Goal: Feedback & Contribution: Leave review/rating

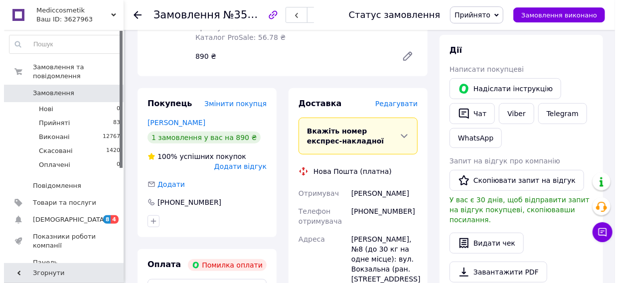
scroll to position [181, 0]
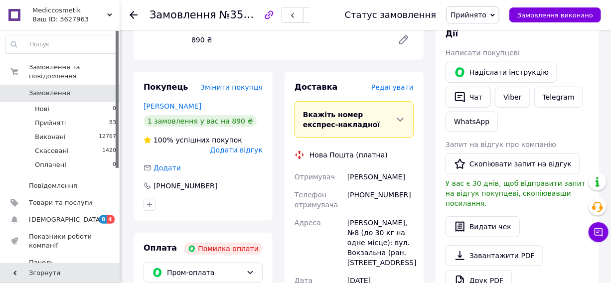
click at [243, 146] on span "Додати відгук" at bounding box center [236, 150] width 52 height 8
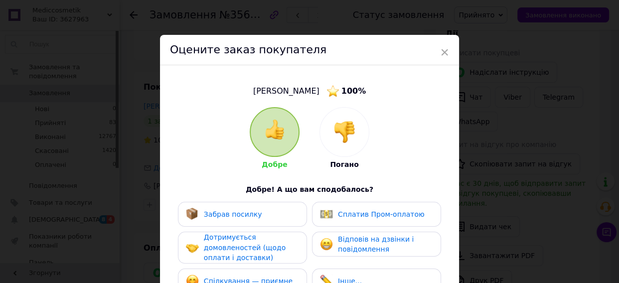
drag, startPoint x: 354, startPoint y: 118, endPoint x: 312, endPoint y: 136, distance: 46.0
click at [354, 118] on div at bounding box center [344, 132] width 49 height 49
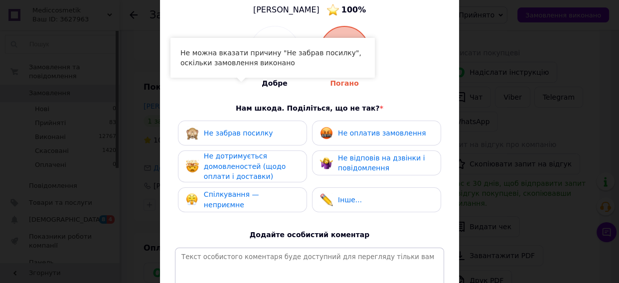
scroll to position [136, 0]
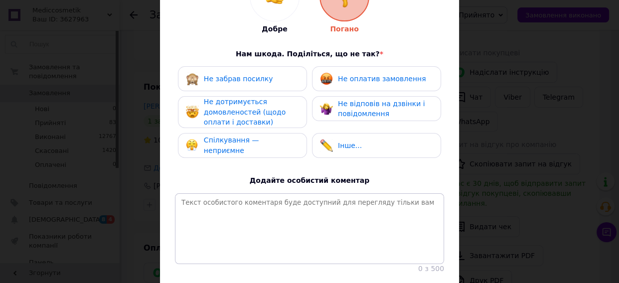
click at [252, 111] on span "Не дотримується домовленостей (щодо оплати і доставки)" at bounding box center [245, 112] width 82 height 28
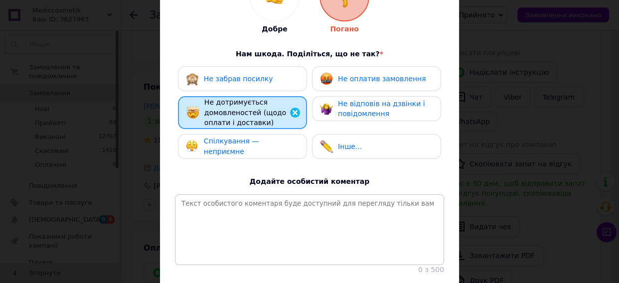
click at [252, 141] on span "Спілкування — неприємне" at bounding box center [231, 146] width 55 height 18
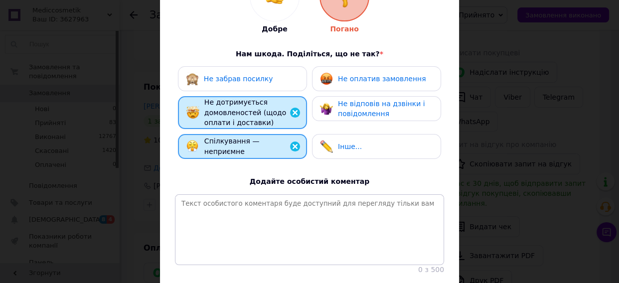
click at [363, 90] on div "Не забрав посилку Не оплатив замовлення Не дотримується домовленостей (щодо опл…" at bounding box center [309, 115] width 269 height 98
click at [371, 113] on span "Не відповів на дзвінки і повідомлення" at bounding box center [381, 109] width 87 height 18
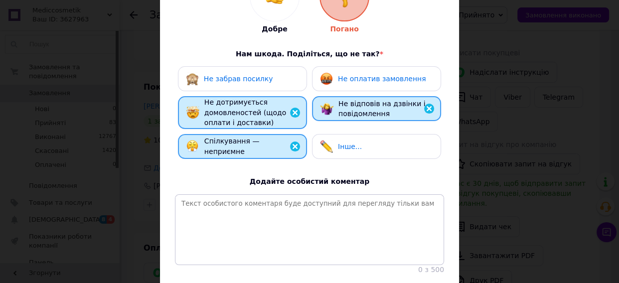
click at [372, 86] on div "Не оплатив замовлення" at bounding box center [376, 78] width 129 height 25
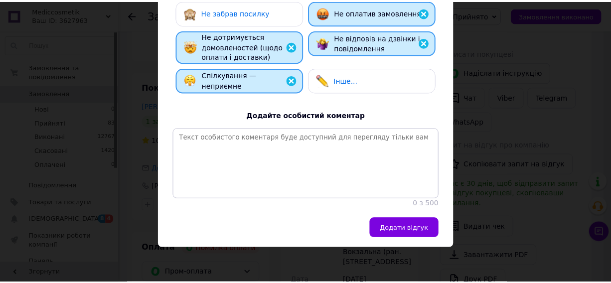
scroll to position [212, 0]
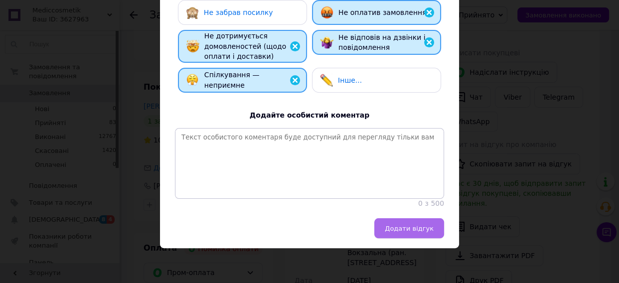
click at [411, 227] on span "Додати відгук" at bounding box center [409, 228] width 49 height 7
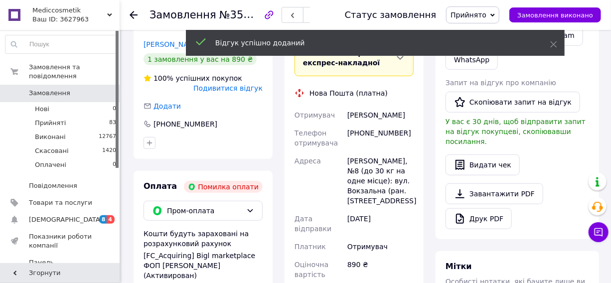
scroll to position [317, 0]
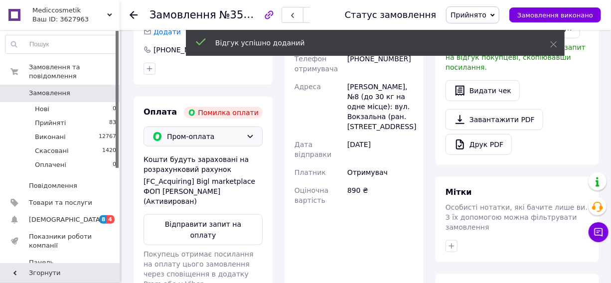
click at [209, 132] on div "Пром-оплата" at bounding box center [203, 137] width 119 height 20
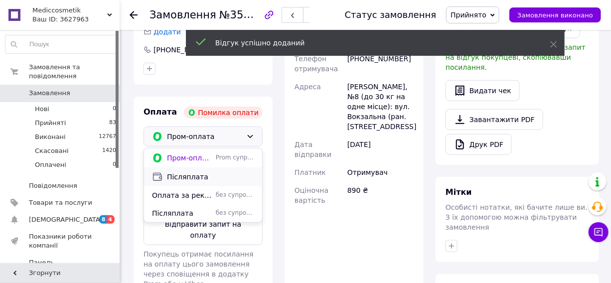
click at [182, 172] on span "Післяплата" at bounding box center [210, 177] width 87 height 10
